Goal: Ask a question

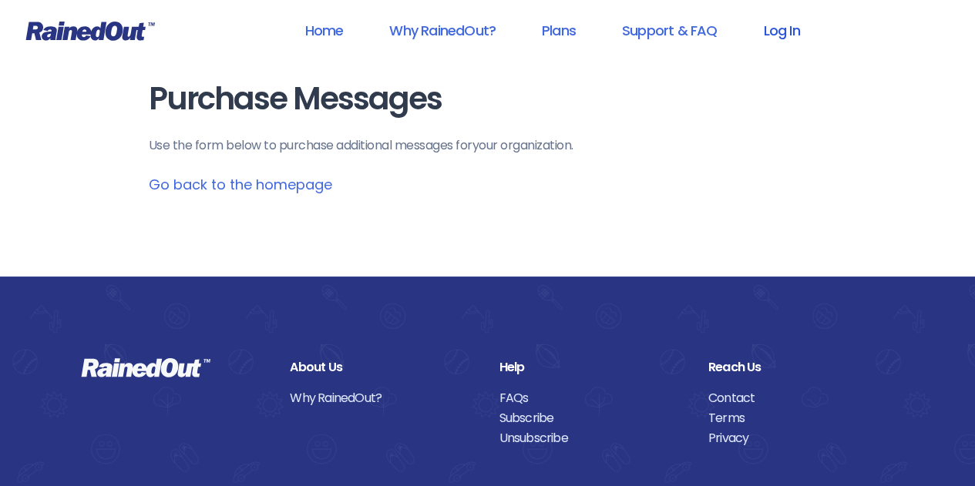
click at [783, 27] on link "Log In" at bounding box center [781, 30] width 76 height 35
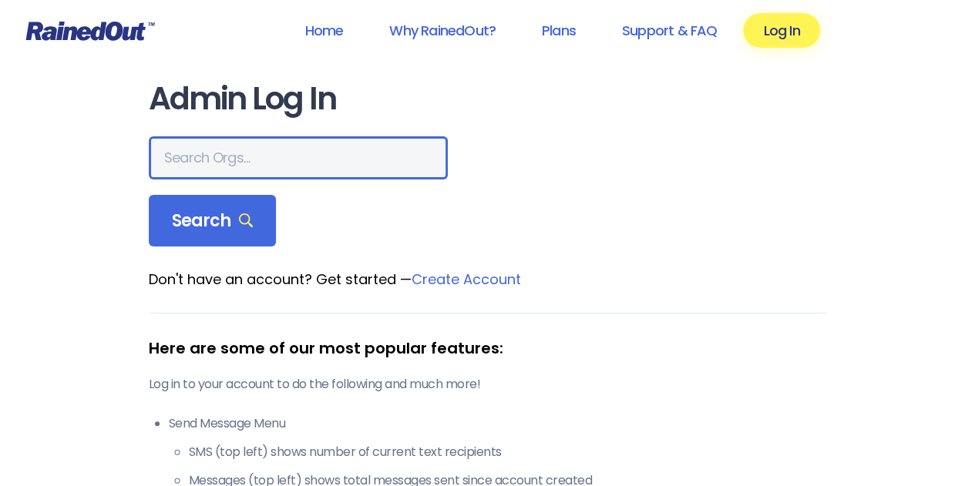
click at [232, 153] on input "text" at bounding box center [298, 157] width 299 height 43
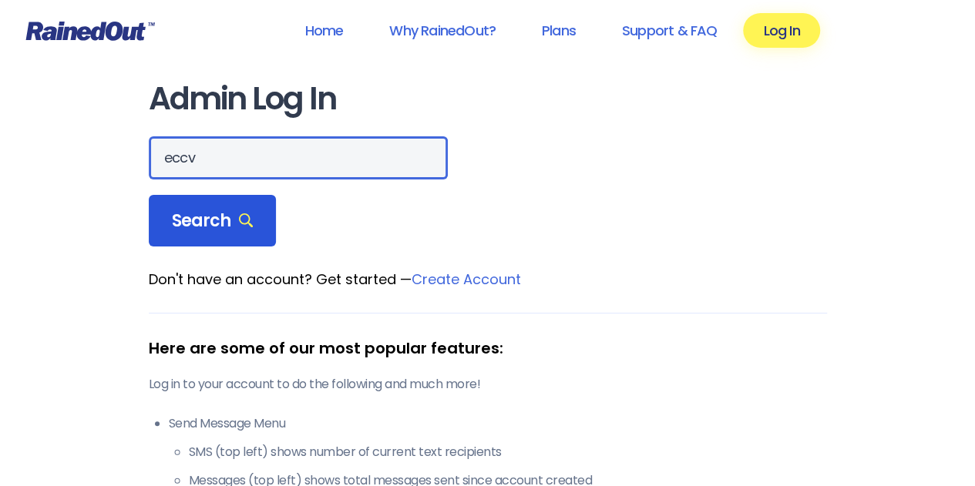
type input "eccv"
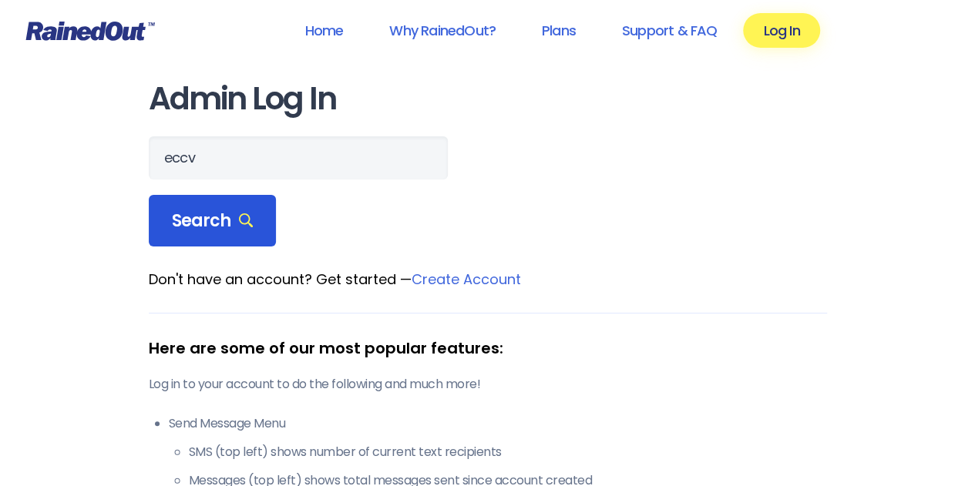
click at [216, 218] on span "Search" at bounding box center [213, 221] width 82 height 22
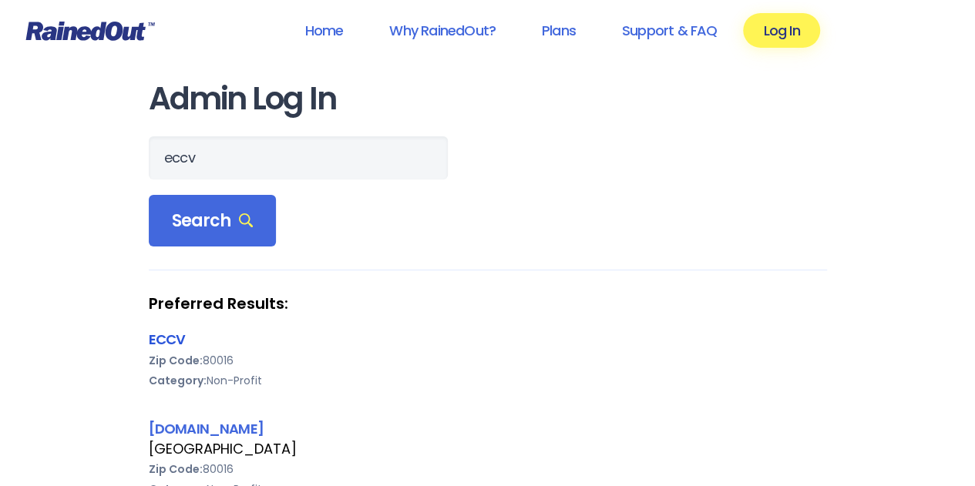
click at [170, 335] on link "ECCV" at bounding box center [167, 339] width 37 height 19
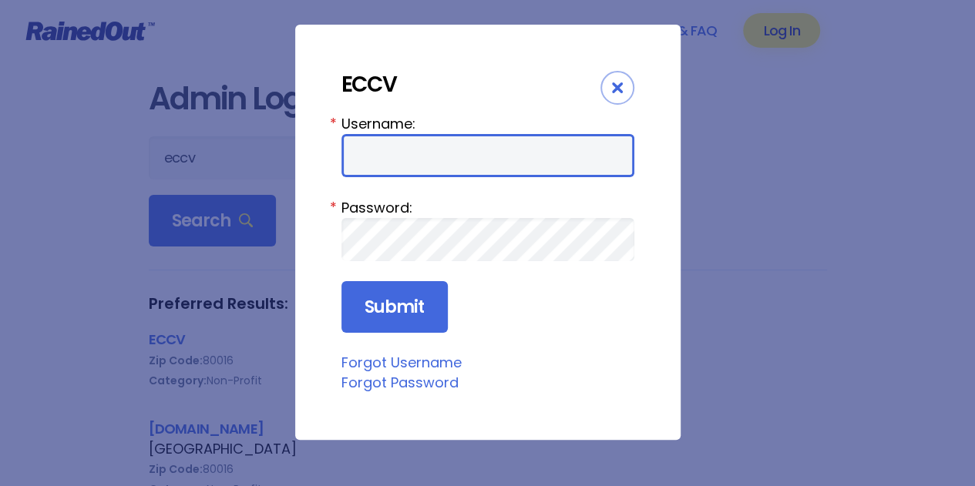
click at [388, 170] on input "Username:" at bounding box center [487, 155] width 293 height 43
type input "alerts@eccv.org"
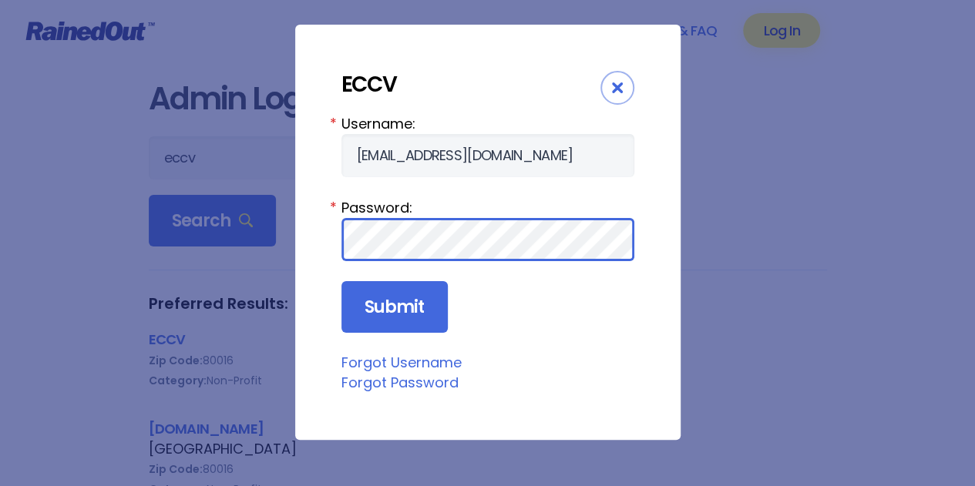
click at [341, 281] on input "Submit" at bounding box center [394, 307] width 106 height 52
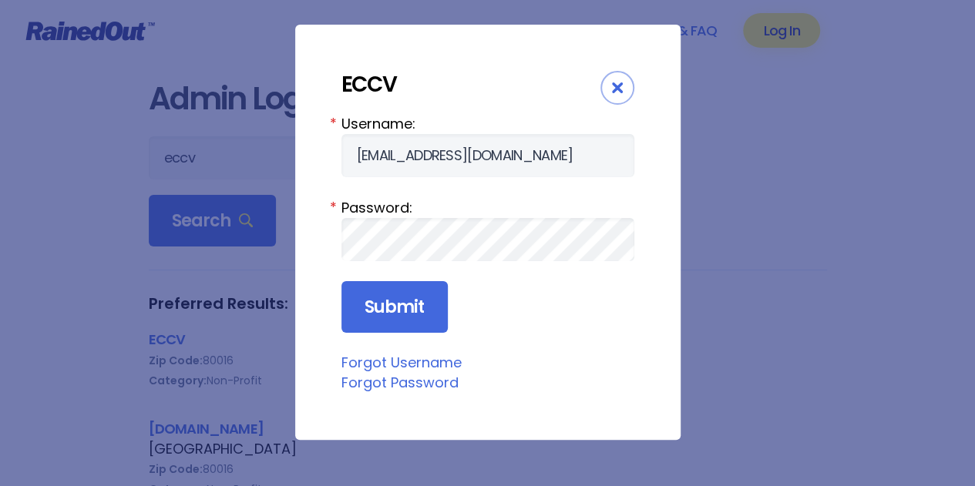
click at [430, 380] on link "Forgot Password" at bounding box center [399, 382] width 117 height 19
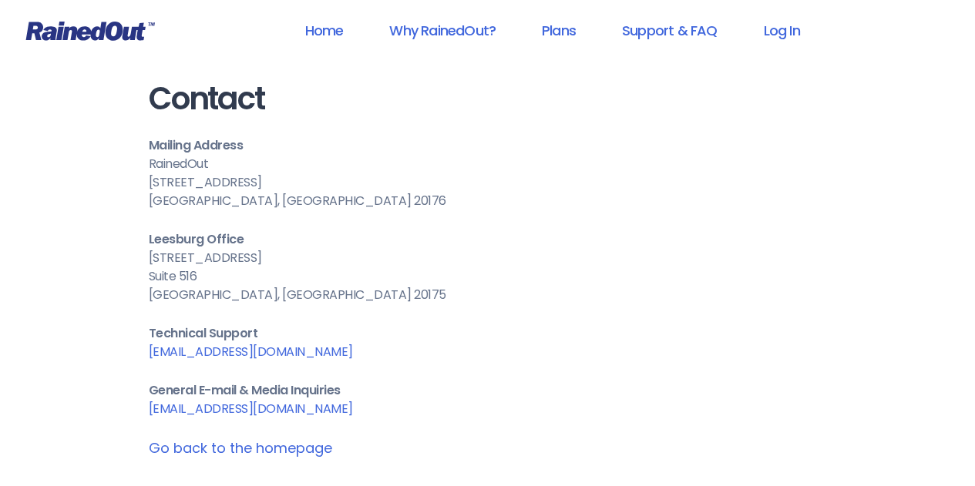
scroll to position [231, 0]
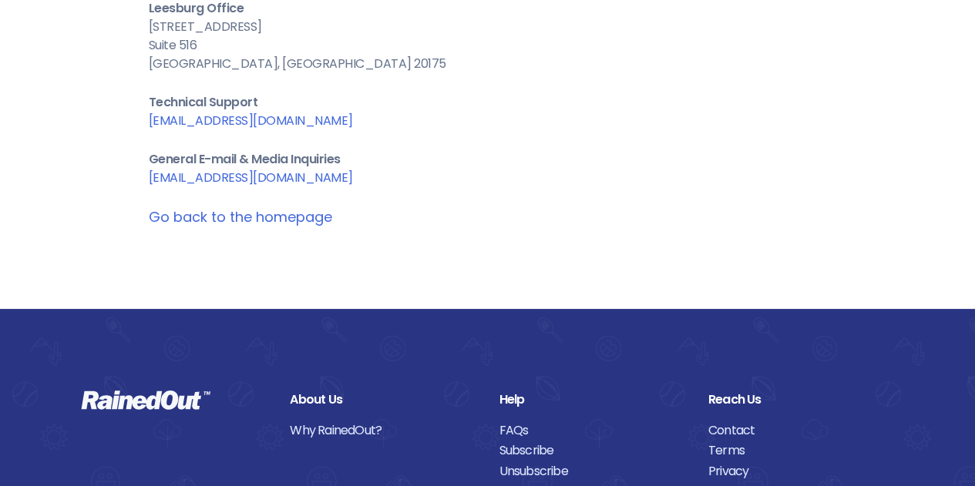
click at [230, 181] on link "[EMAIL_ADDRESS][DOMAIN_NAME]" at bounding box center [251, 178] width 204 height 18
